Goal: Task Accomplishment & Management: Complete application form

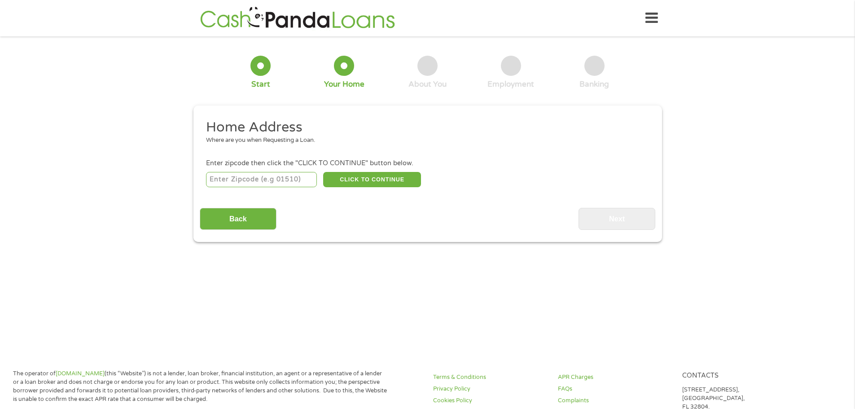
click at [247, 181] on input "number" at bounding box center [261, 179] width 111 height 15
type input "70808"
click at [389, 175] on button "CLICK TO CONTINUE" at bounding box center [372, 179] width 98 height 15
type input "70808"
type input "Baton Rouge"
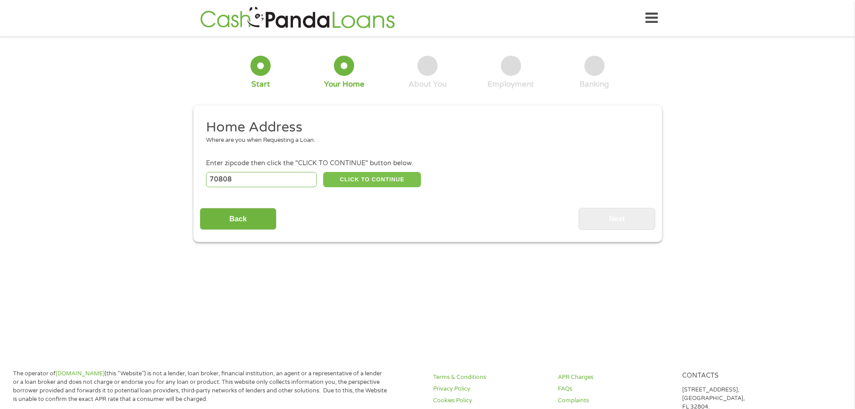
select select "[US_STATE]"
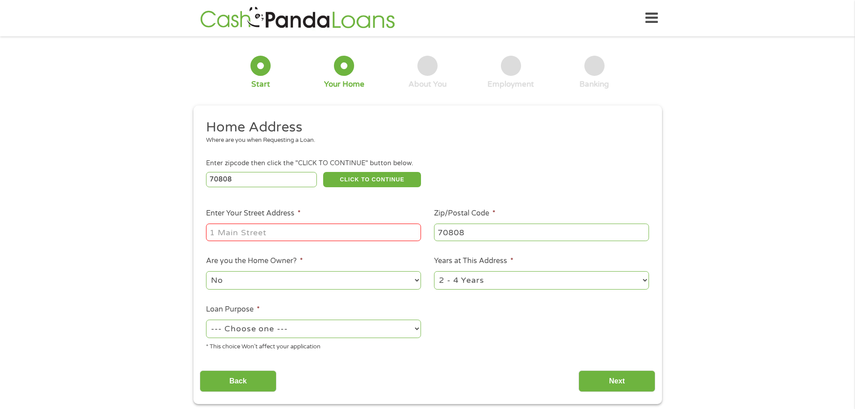
click at [326, 232] on input "Enter Your Street Address *" at bounding box center [313, 232] width 215 height 17
type input "[STREET_ADDRESS]"
click at [476, 281] on select "1 Year or less 1 - 2 Years 2 - 4 Years Over 4 Years" at bounding box center [541, 280] width 215 height 18
select select "24months"
click at [434, 271] on select "1 Year or less 1 - 2 Years 2 - 4 Years Over 4 Years" at bounding box center [541, 280] width 215 height 18
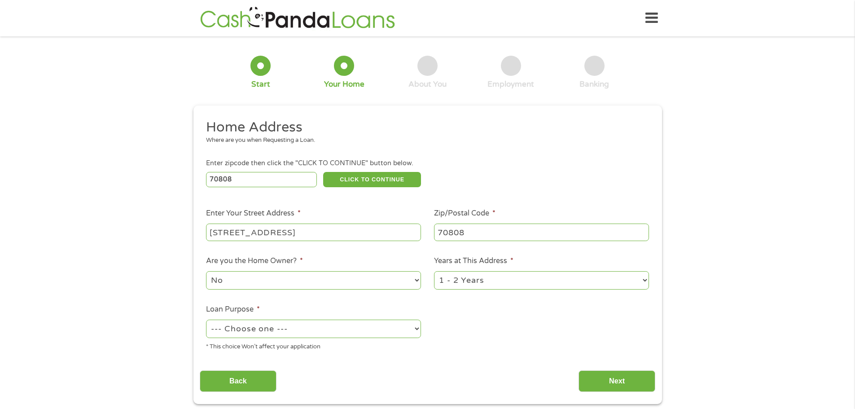
click at [304, 279] on select "No Yes" at bounding box center [313, 280] width 215 height 18
click at [206, 271] on select "No Yes" at bounding box center [313, 280] width 215 height 18
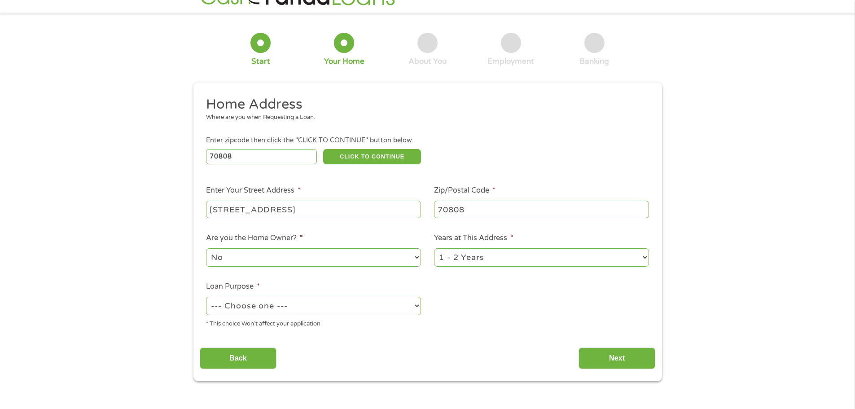
scroll to position [45, 0]
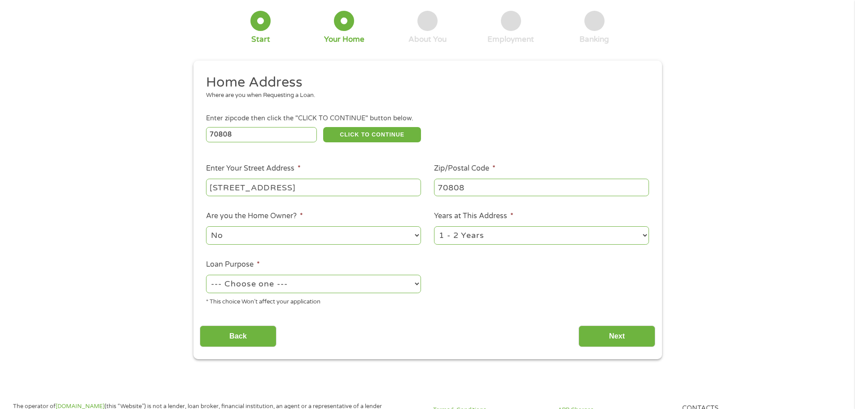
click at [262, 290] on select "--- Choose one --- Pay Bills Debt Consolidation Home Improvement Major Purchase…" at bounding box center [313, 284] width 215 height 18
select select "paybills"
click at [206, 275] on select "--- Choose one --- Pay Bills Debt Consolidation Home Improvement Major Purchase…" at bounding box center [313, 284] width 215 height 18
click at [629, 332] on input "Next" at bounding box center [617, 336] width 77 height 22
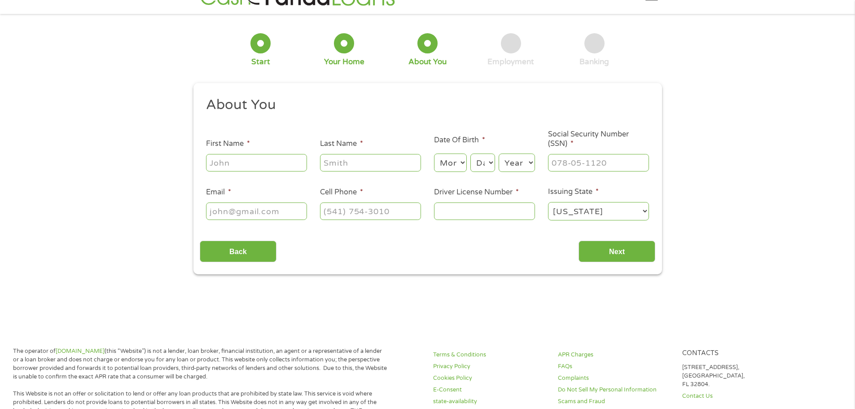
scroll to position [0, 0]
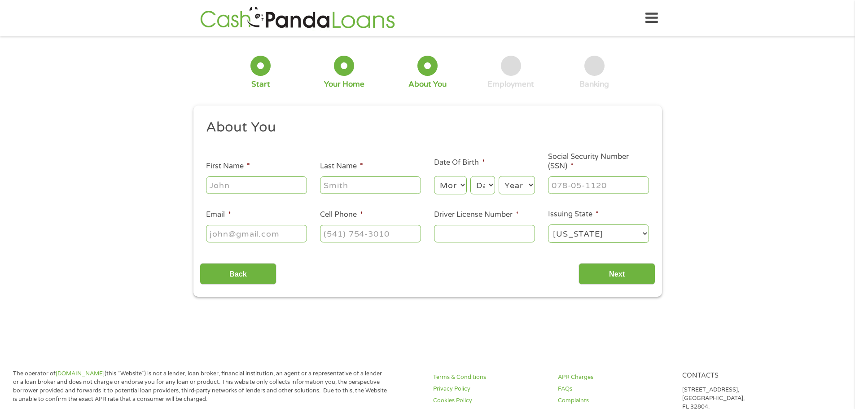
click at [269, 183] on input "First Name *" at bounding box center [256, 184] width 101 height 17
type input "[PERSON_NAME]"
click at [452, 188] on select "Month 1 2 3 4 5 6 7 8 9 10 11 12" at bounding box center [450, 185] width 33 height 18
select select "8"
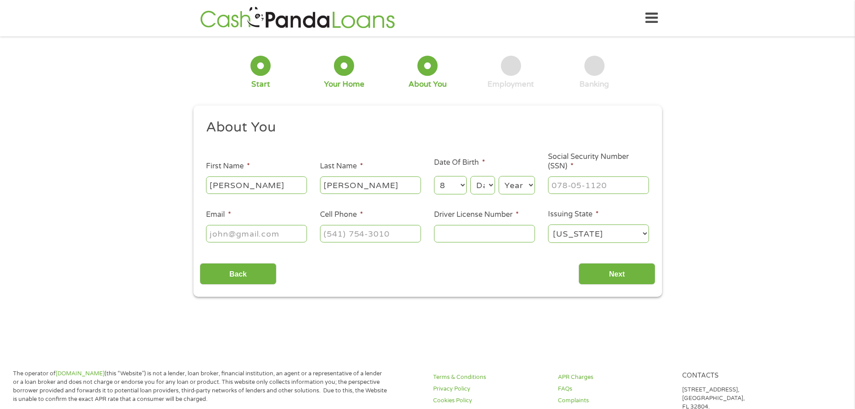
click at [434, 176] on select "Month 1 2 3 4 5 6 7 8 9 10 11 12" at bounding box center [450, 185] width 33 height 18
click at [487, 186] on select "Day 1 2 3 4 5 6 7 8 9 10 11 12 13 14 15 16 17 18 19 20 21 22 23 24 25 26 27 28 …" at bounding box center [482, 185] width 24 height 18
select select "17"
click at [470, 176] on select "Day 1 2 3 4 5 6 7 8 9 10 11 12 13 14 15 16 17 18 19 20 21 22 23 24 25 26 27 28 …" at bounding box center [482, 185] width 24 height 18
click at [509, 187] on select "Year [DATE] 2006 2005 2004 2003 2002 2001 2000 1999 1998 1997 1996 1995 1994 19…" at bounding box center [517, 185] width 36 height 18
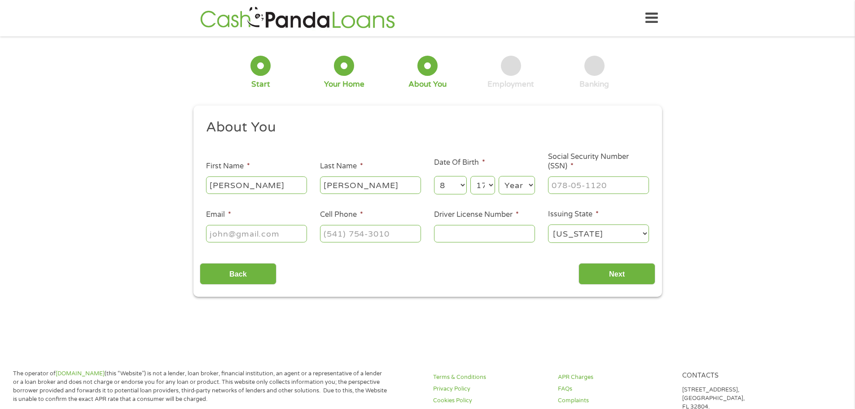
select select "1985"
click at [499, 176] on select "Year [DATE] 2006 2005 2004 2003 2002 2001 2000 1999 1998 1997 1996 1995 1994 19…" at bounding box center [517, 185] width 36 height 18
drag, startPoint x: 570, startPoint y: 187, endPoint x: 587, endPoint y: 187, distance: 17.5
click at [570, 187] on input "___-__-____" at bounding box center [598, 184] width 101 height 17
type input "434-59-7710"
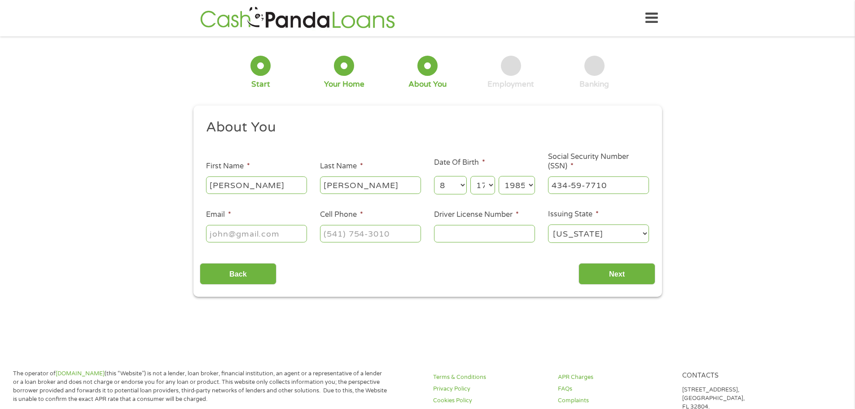
click at [234, 222] on li "Email *" at bounding box center [257, 226] width 114 height 35
click at [234, 234] on input "Email *" at bounding box center [256, 233] width 101 height 17
type input "[EMAIL_ADDRESS][DOMAIN_NAME]"
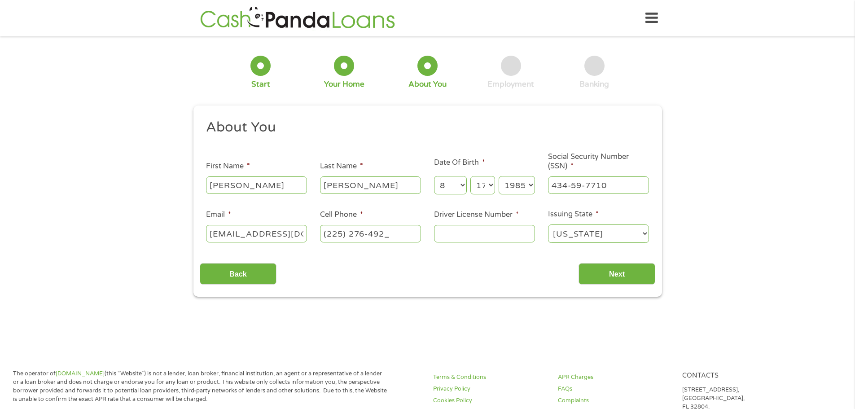
type input "[PHONE_NUMBER]"
type input "008461274"
click at [617, 271] on input "Next" at bounding box center [617, 274] width 77 height 22
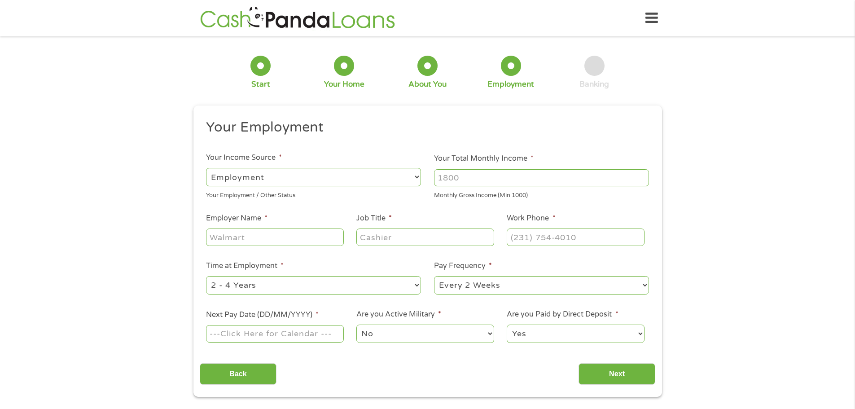
click at [484, 180] on input "Your Total Monthly Income *" at bounding box center [541, 177] width 215 height 17
type input "2860"
click at [273, 236] on input "Employer Name *" at bounding box center [274, 236] width 137 height 17
type input "Guaranty Income Life Insurance Company"
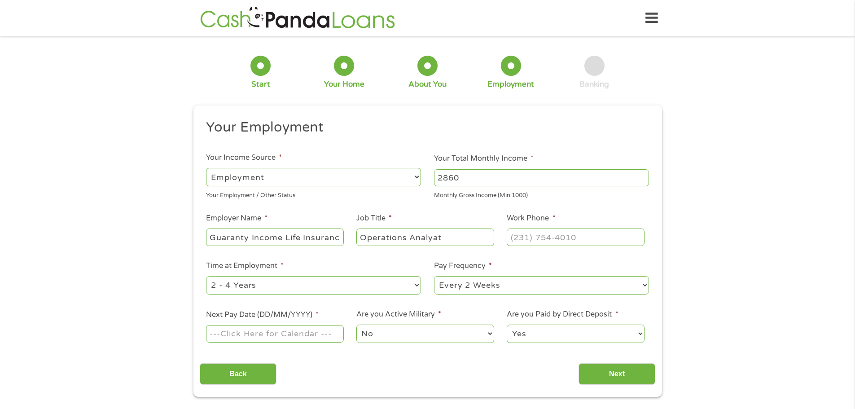
type input "Operations Analyat"
type input "[PHONE_NUMBER]"
click at [250, 276] on div "--- Choose one --- 1 Year or less 1 - 2 Years 2 - 4 Years Over 4 Years" at bounding box center [313, 286] width 215 height 22
click at [245, 288] on select "--- Choose one --- 1 Year or less 1 - 2 Years 2 - 4 Years Over 4 Years" at bounding box center [313, 285] width 215 height 18
select select "60months"
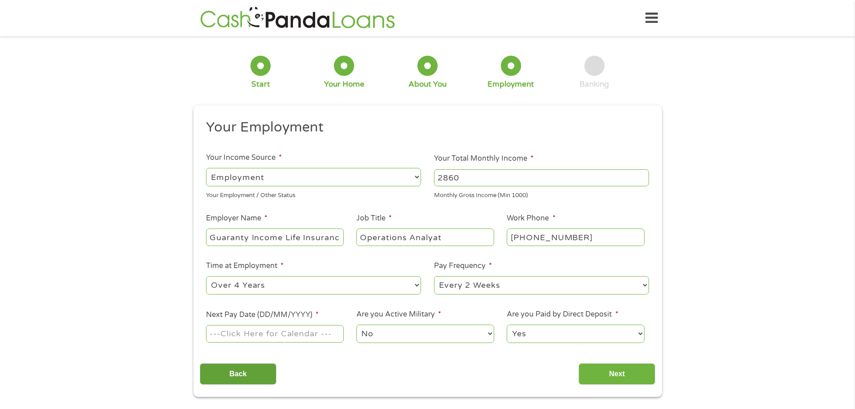
click at [206, 276] on select "--- Choose one --- 1 Year or less 1 - 2 Years 2 - 4 Years Over 4 Years" at bounding box center [313, 285] width 215 height 18
click at [288, 333] on input "Next Pay Date (DD/MM/YYYY) *" at bounding box center [274, 333] width 137 height 17
type input "[DATE]"
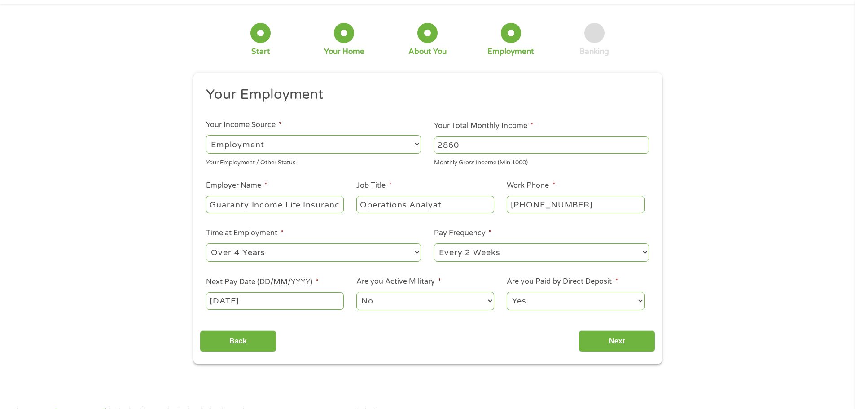
scroll to position [135, 0]
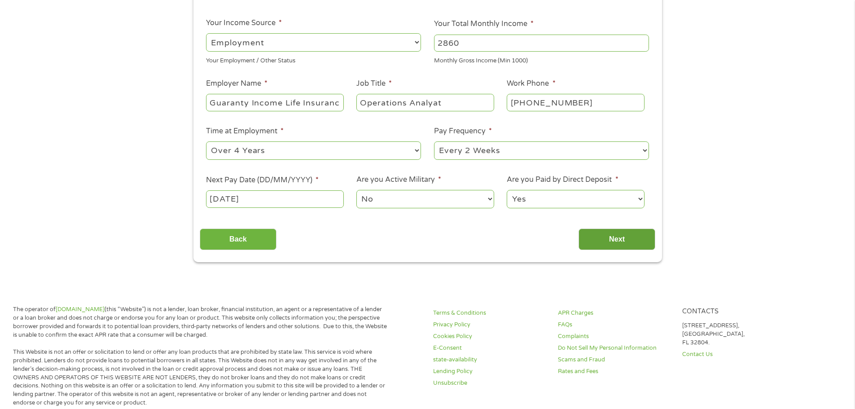
drag, startPoint x: 626, startPoint y: 243, endPoint x: 616, endPoint y: 242, distance: 10.0
click at [625, 243] on input "Next" at bounding box center [617, 239] width 77 height 22
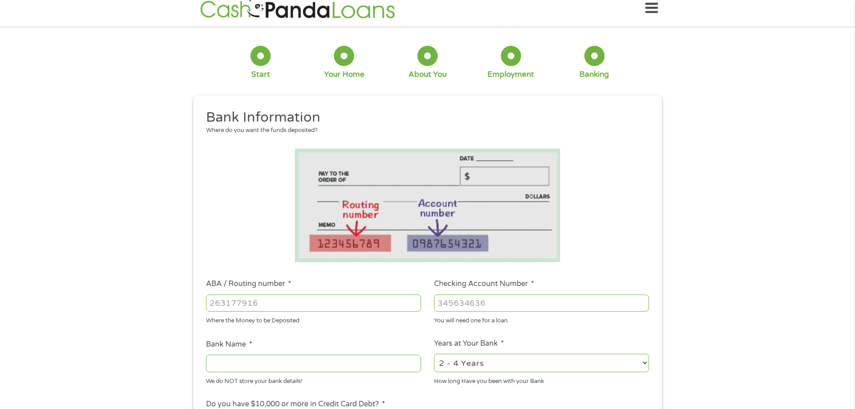
scroll to position [0, 0]
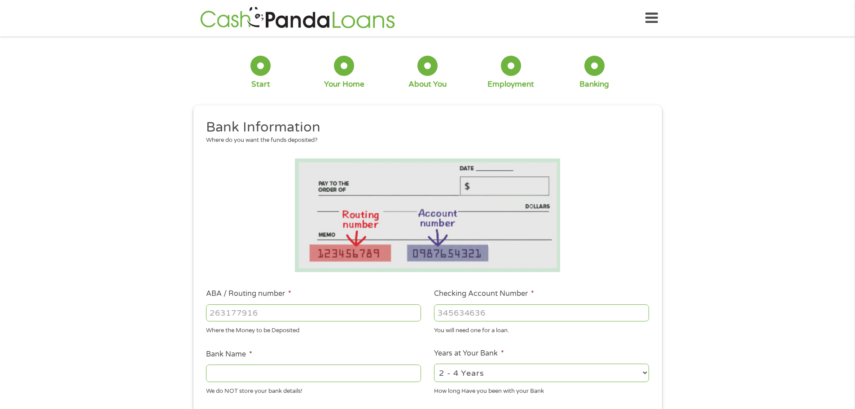
click at [256, 312] on input "ABA / Routing number *" at bounding box center [313, 312] width 215 height 17
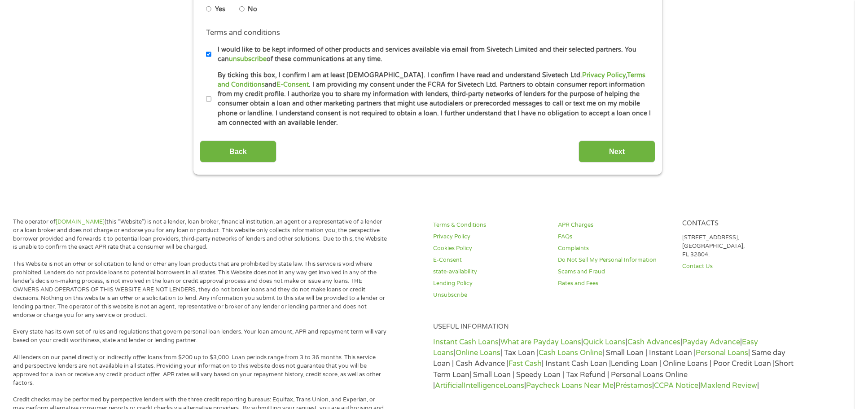
scroll to position [449, 0]
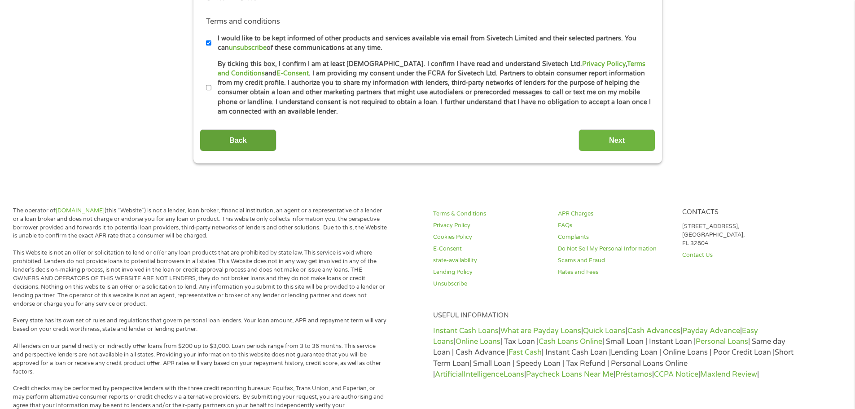
click at [248, 134] on input "Back" at bounding box center [238, 140] width 77 height 22
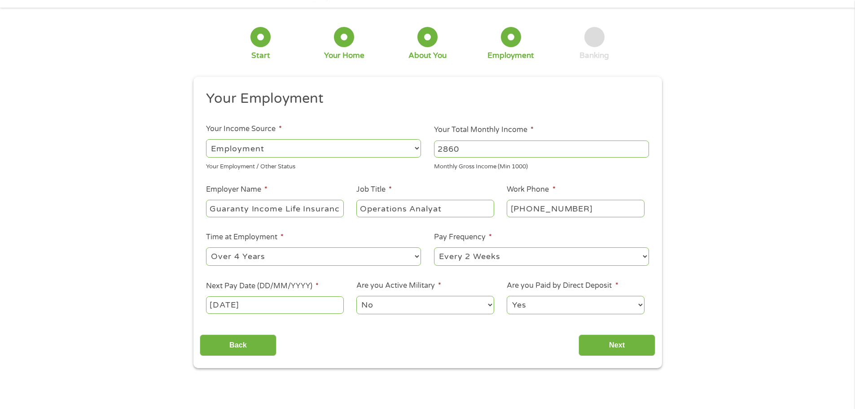
scroll to position [0, 0]
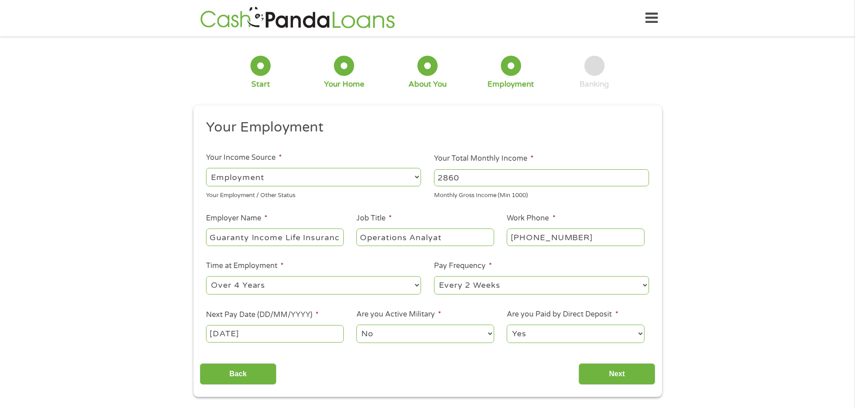
click at [329, 236] on input "Guaranty Income Life Insurance Company" at bounding box center [274, 236] width 137 height 17
type input "Kuvare"
click at [613, 372] on input "Next" at bounding box center [617, 374] width 77 height 22
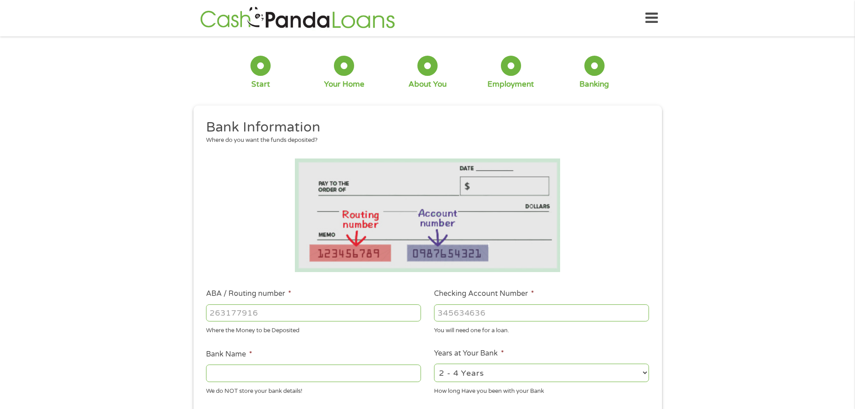
scroll to position [4, 4]
click at [249, 313] on input "ABA / Routing number *" at bounding box center [313, 312] width 215 height 17
click at [254, 313] on input "ABA / Routing number *" at bounding box center [313, 312] width 215 height 17
type input "031176110"
type input "CAPITAL ONE NA"
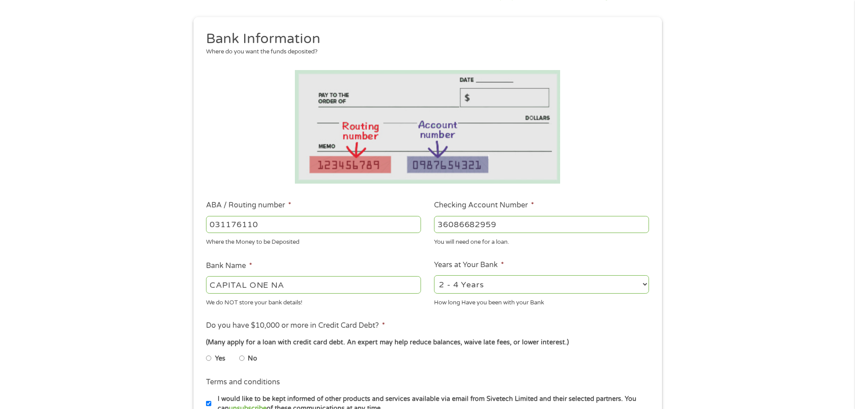
scroll to position [90, 0]
type input "36086682959"
click at [473, 286] on select "2 - 4 Years 6 - 12 Months 1 - 2 Years Over 4 Years" at bounding box center [541, 283] width 215 height 18
click at [434, 274] on select "2 - 4 Years 6 - 12 Months 1 - 2 Years Over 4 Years" at bounding box center [541, 283] width 215 height 18
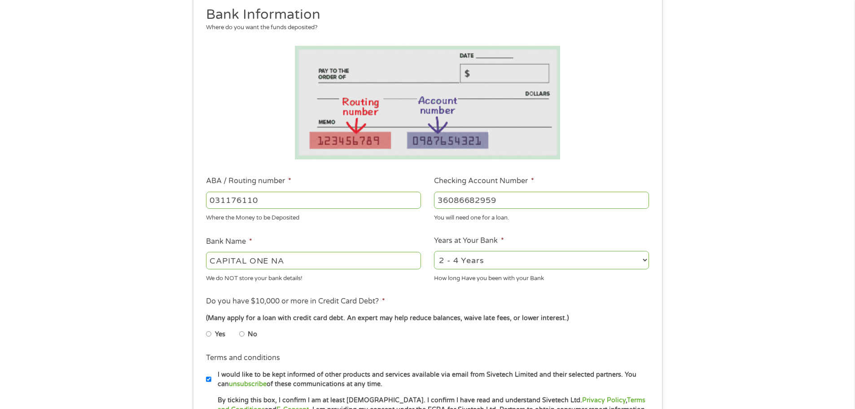
scroll to position [135, 0]
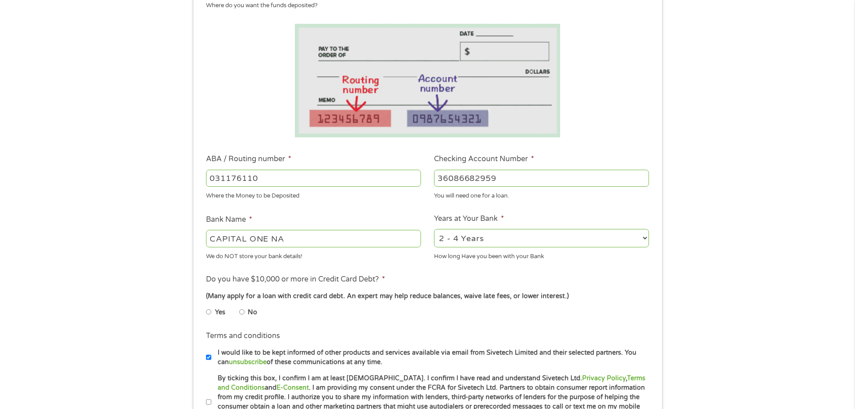
click at [242, 312] on input "No" at bounding box center [241, 312] width 5 height 14
radio input "true"
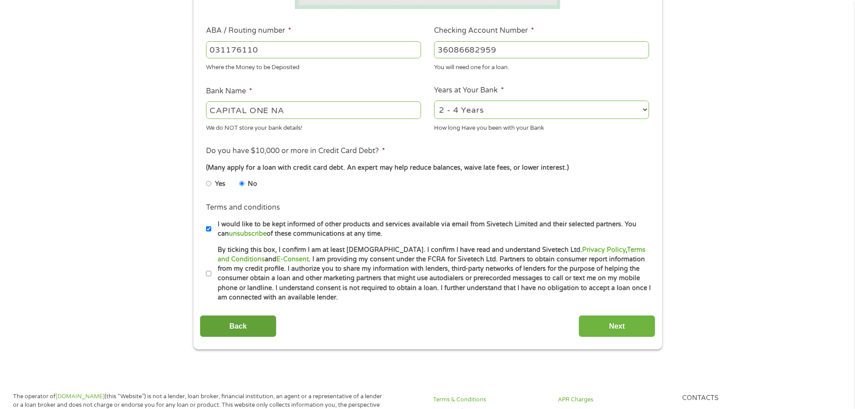
scroll to position [269, 0]
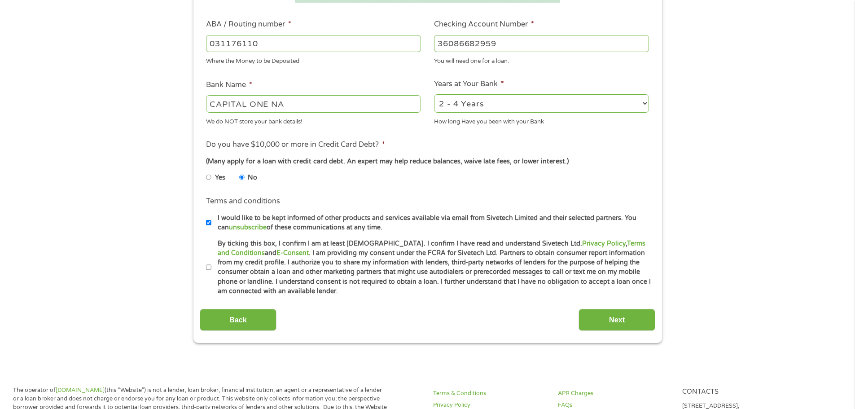
click at [210, 264] on input "By ticking this box, I confirm I am at least [DEMOGRAPHIC_DATA]. I confirm I ha…" at bounding box center [208, 267] width 5 height 14
checkbox input "true"
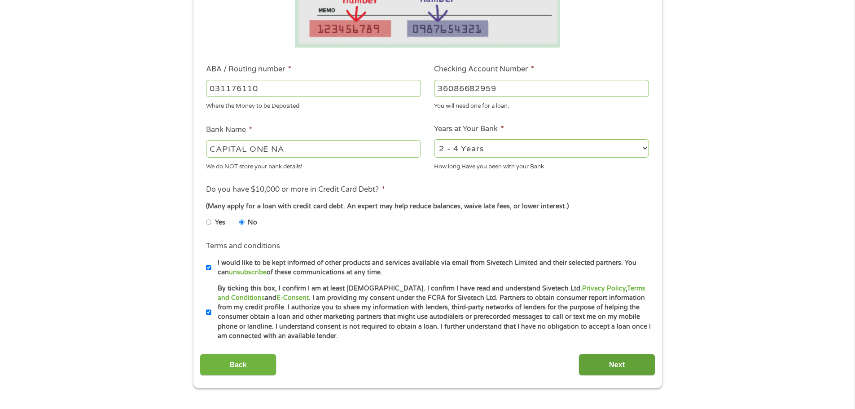
click at [627, 364] on input "Next" at bounding box center [617, 365] width 77 height 22
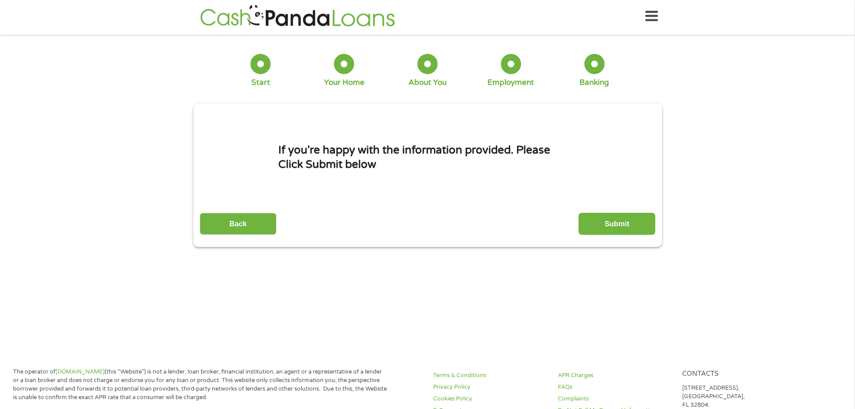
scroll to position [0, 0]
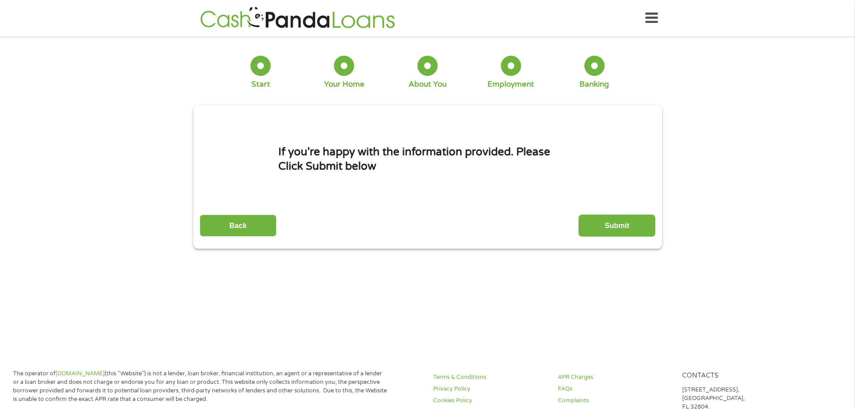
click at [610, 224] on input "Submit" at bounding box center [617, 226] width 77 height 22
